Goal: Task Accomplishment & Management: Use online tool/utility

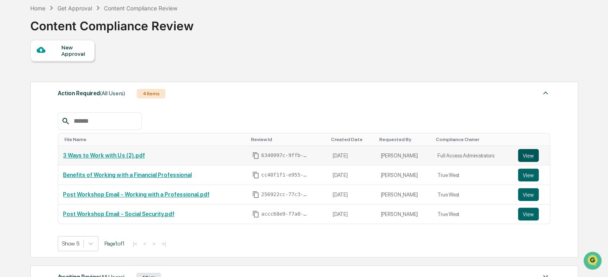
click at [523, 153] on button "View" at bounding box center [528, 155] width 21 height 13
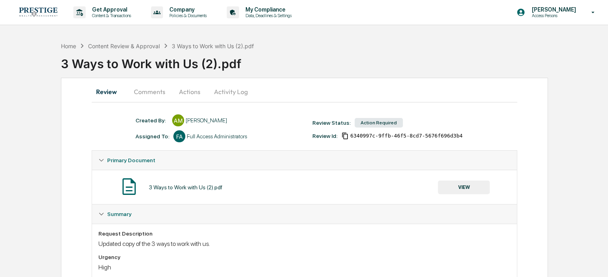
click at [181, 94] on button "Actions" at bounding box center [190, 91] width 36 height 19
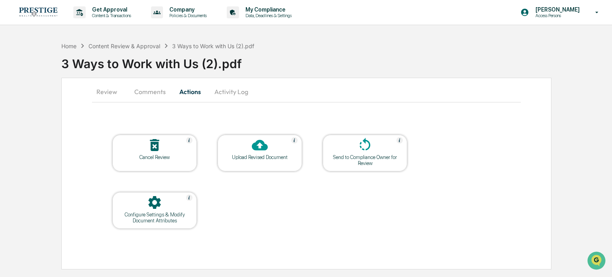
click at [247, 154] on div "Upload Revised Document" at bounding box center [260, 157] width 72 height 6
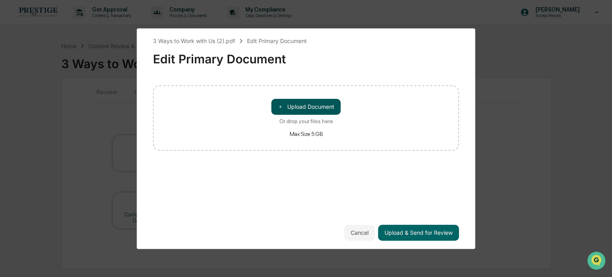
click at [314, 110] on button "＋ Upload Document" at bounding box center [305, 107] width 69 height 16
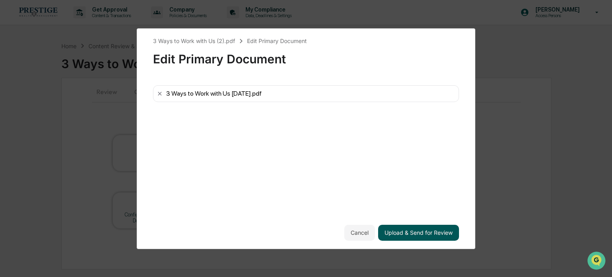
click at [428, 231] on button "Upload & Send for Review" at bounding box center [418, 233] width 81 height 16
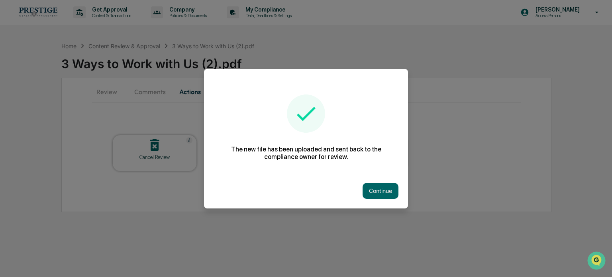
click at [374, 199] on div "Continue" at bounding box center [306, 190] width 204 height 35
click at [378, 189] on button "Continue" at bounding box center [381, 191] width 36 height 16
